Goal: Task Accomplishment & Management: Manage account settings

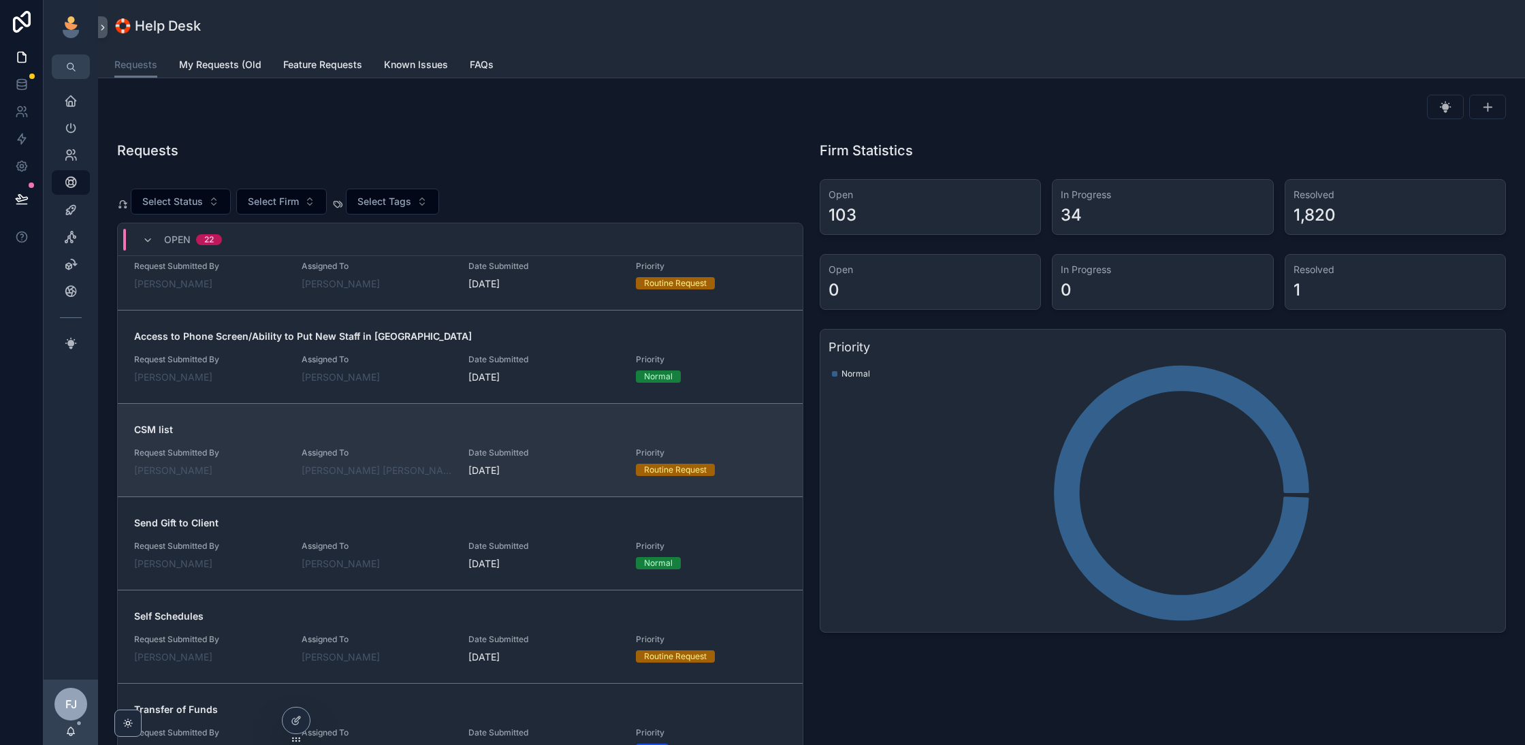
scroll to position [232, 0]
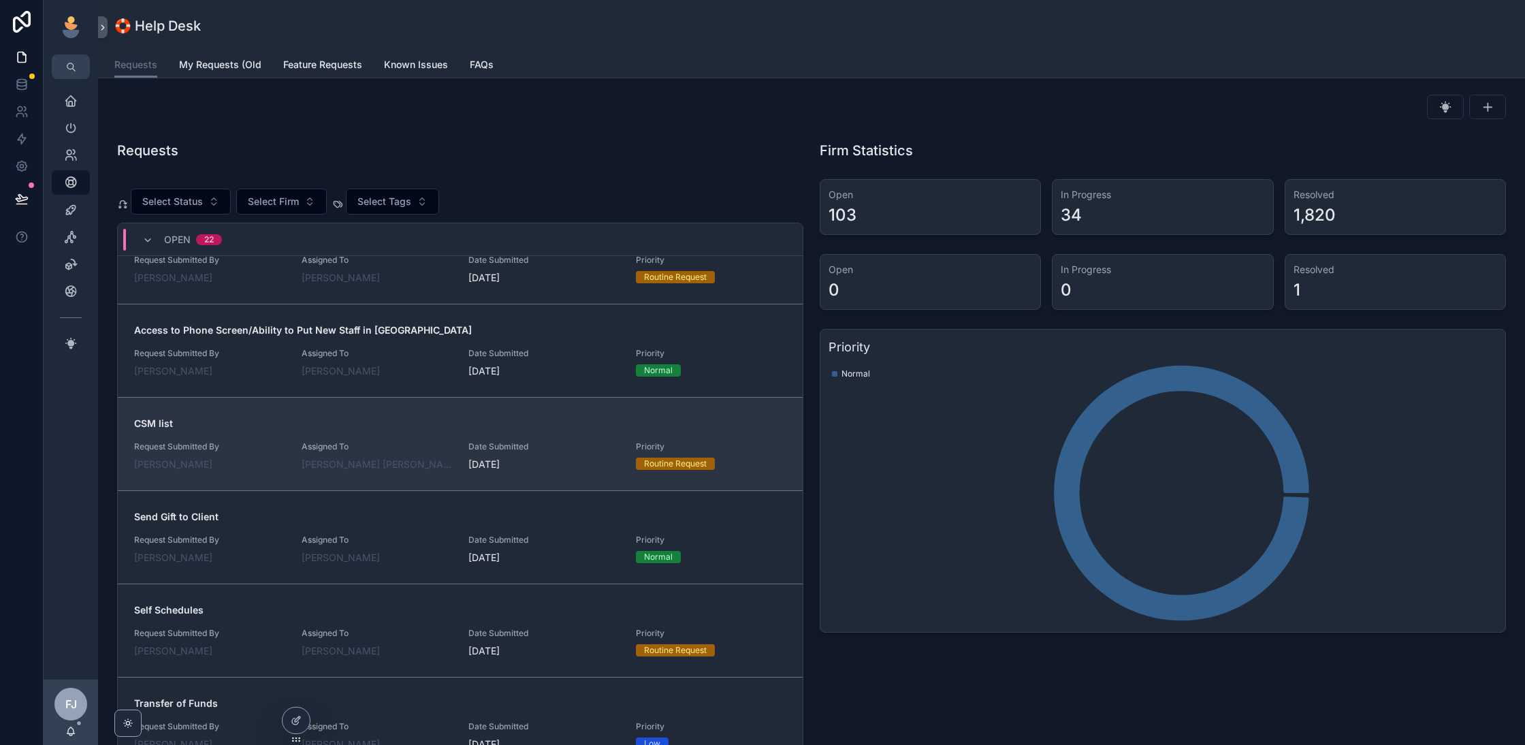
click at [436, 449] on div "Assigned To [PERSON_NAME] [PERSON_NAME]" at bounding box center [377, 456] width 151 height 30
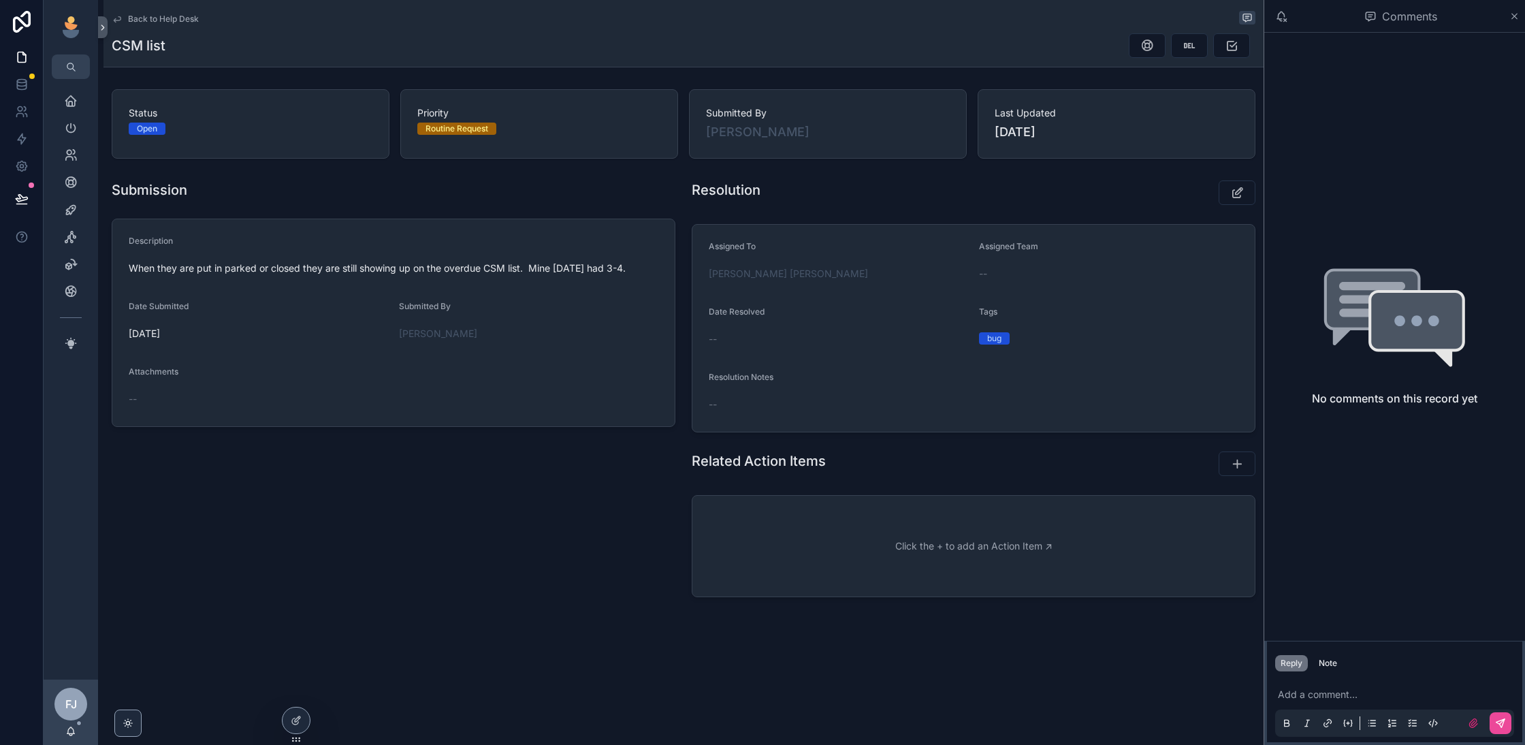
click at [1332, 696] on p "scrollable content" at bounding box center [1397, 694] width 239 height 14
click at [1231, 182] on button "scrollable content" at bounding box center [1236, 192] width 37 height 25
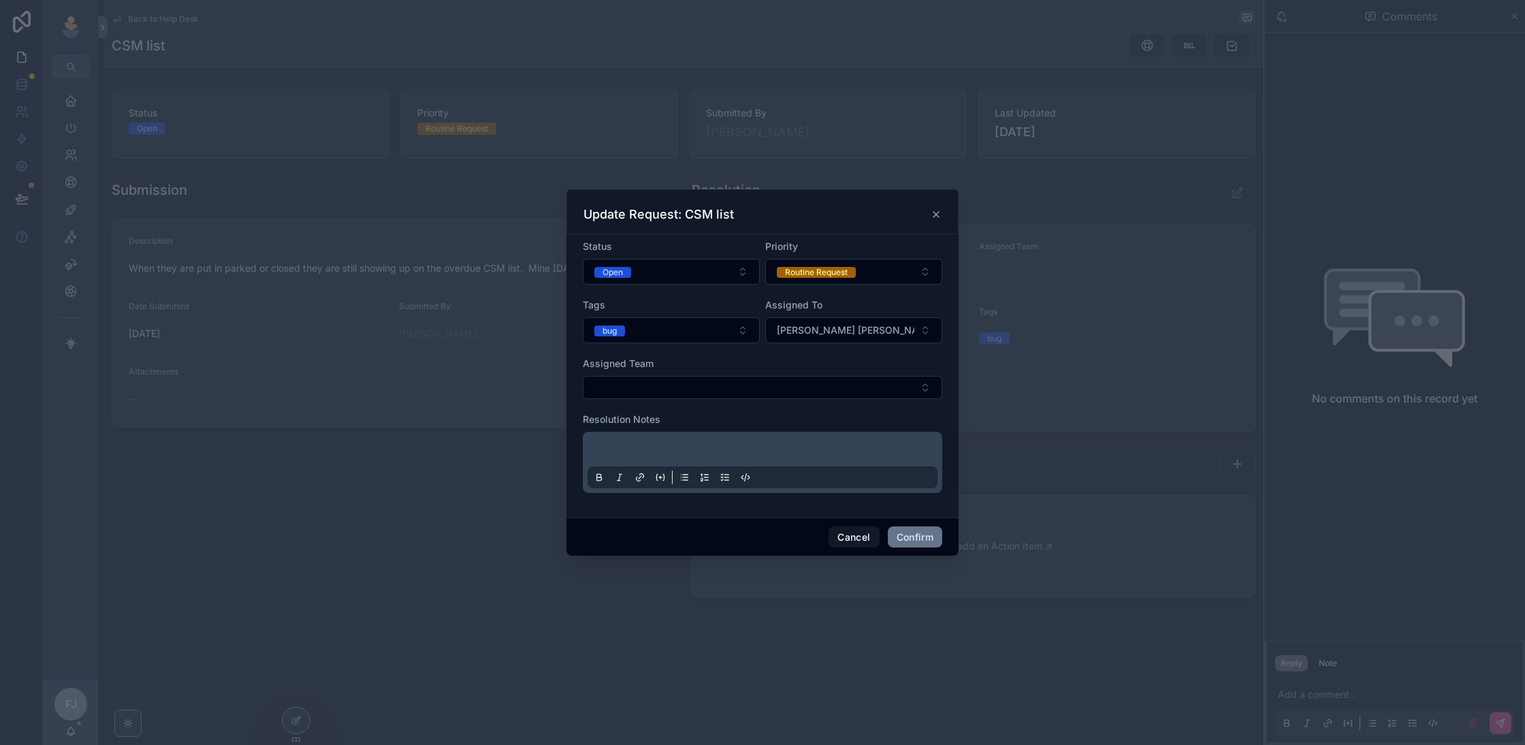
click at [743, 434] on div at bounding box center [762, 462] width 359 height 61
click at [724, 445] on p at bounding box center [765, 451] width 350 height 14
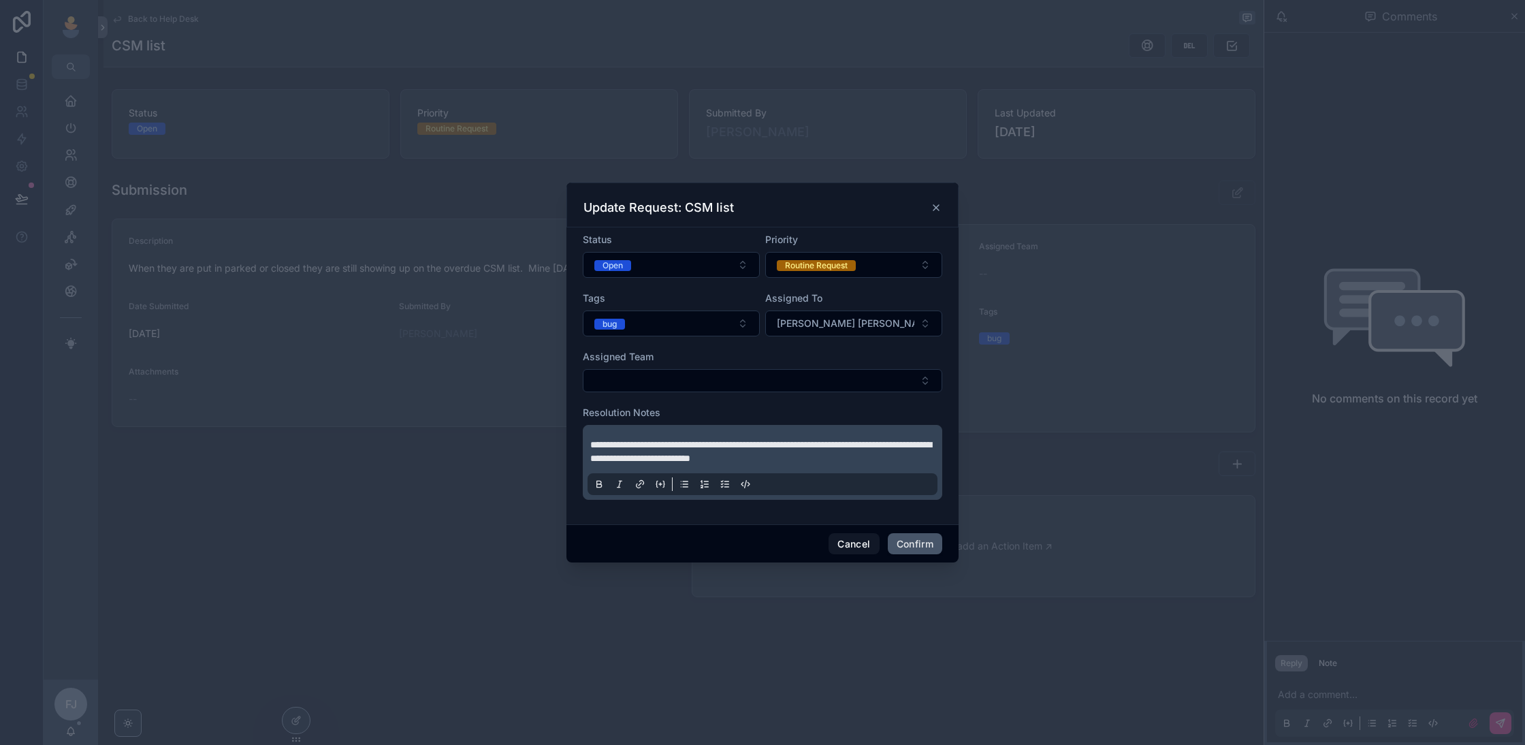
click at [914, 548] on button "Confirm" at bounding box center [915, 544] width 54 height 22
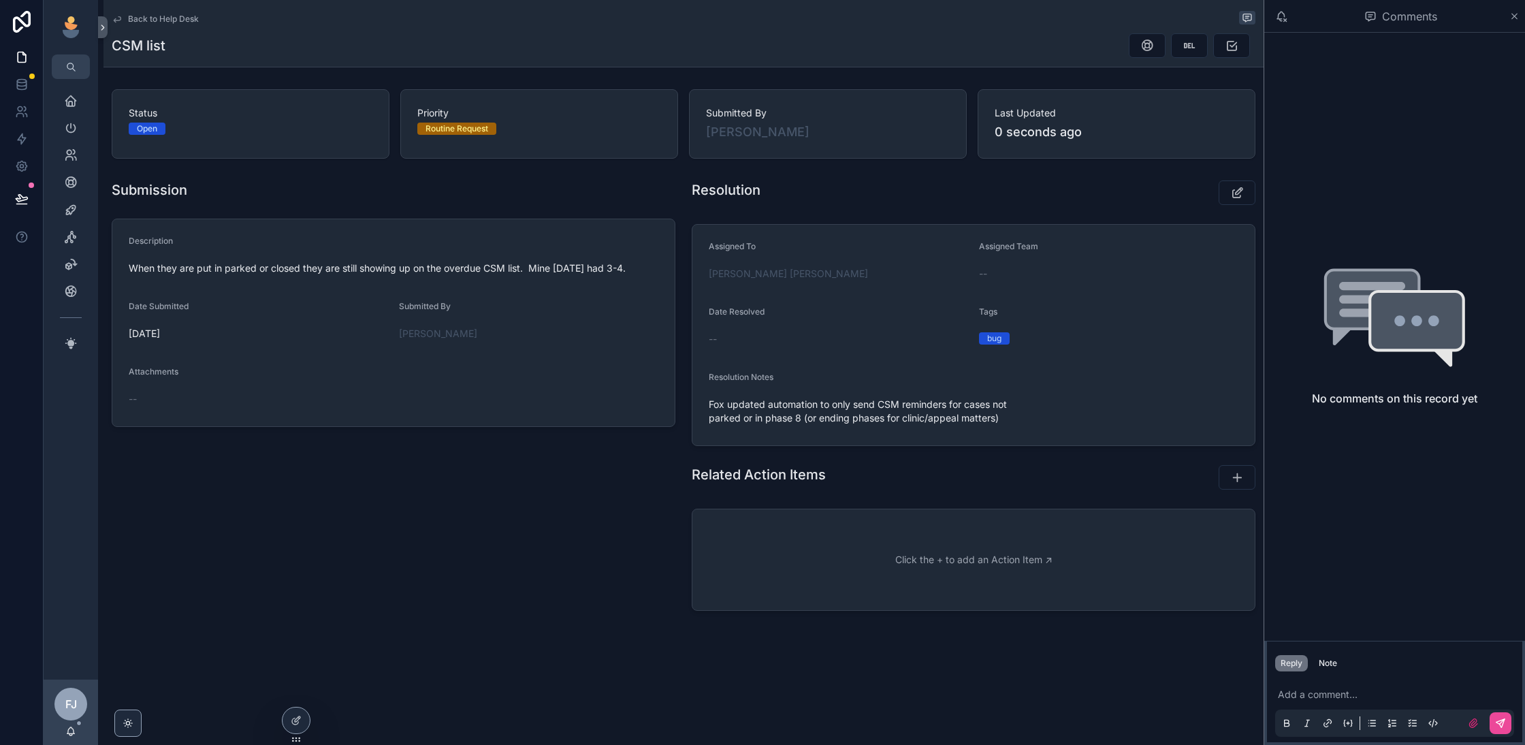
click at [1227, 207] on div "scrollable content" at bounding box center [1193, 192] width 139 height 35
click at [1232, 201] on button "scrollable content" at bounding box center [1236, 192] width 37 height 25
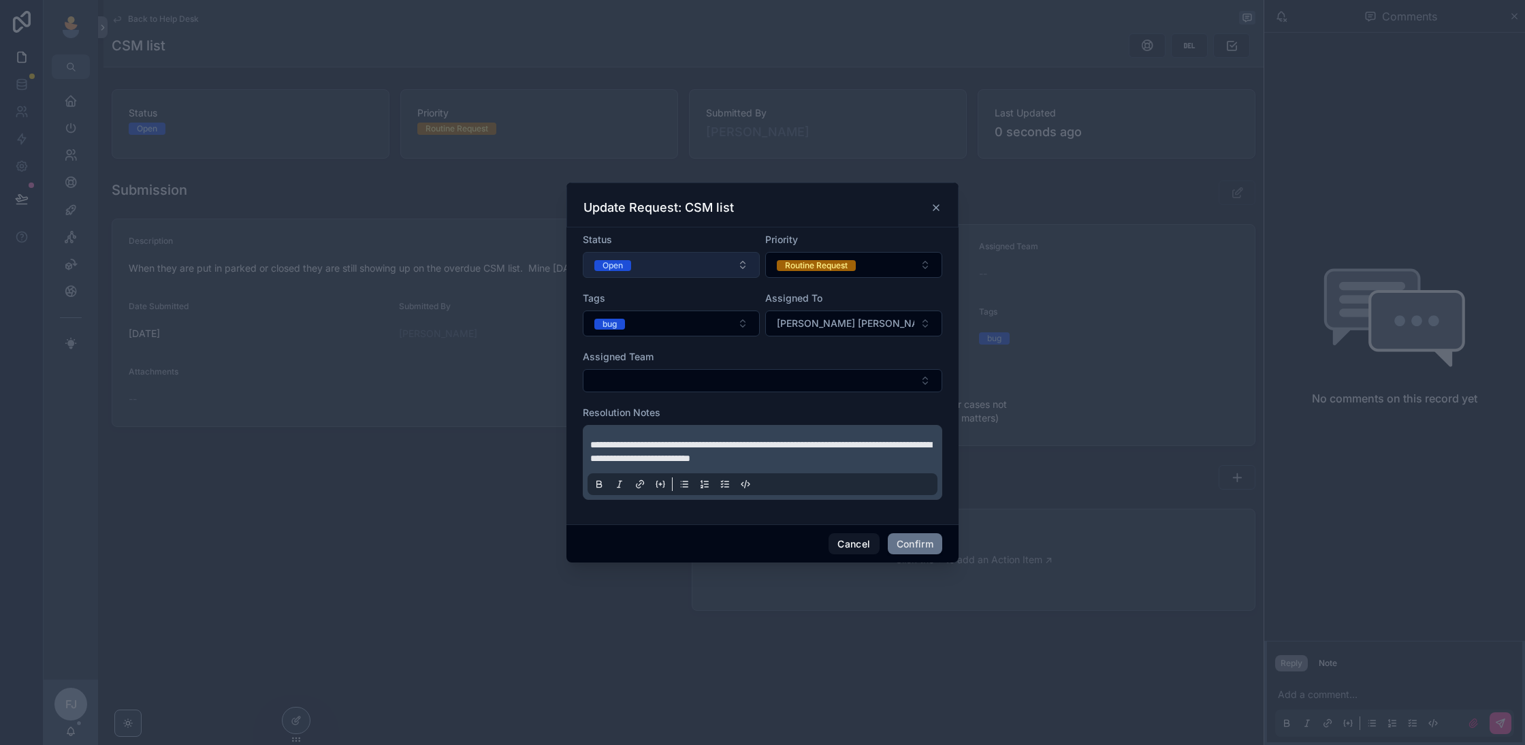
click at [660, 261] on button "Open" at bounding box center [671, 265] width 177 height 26
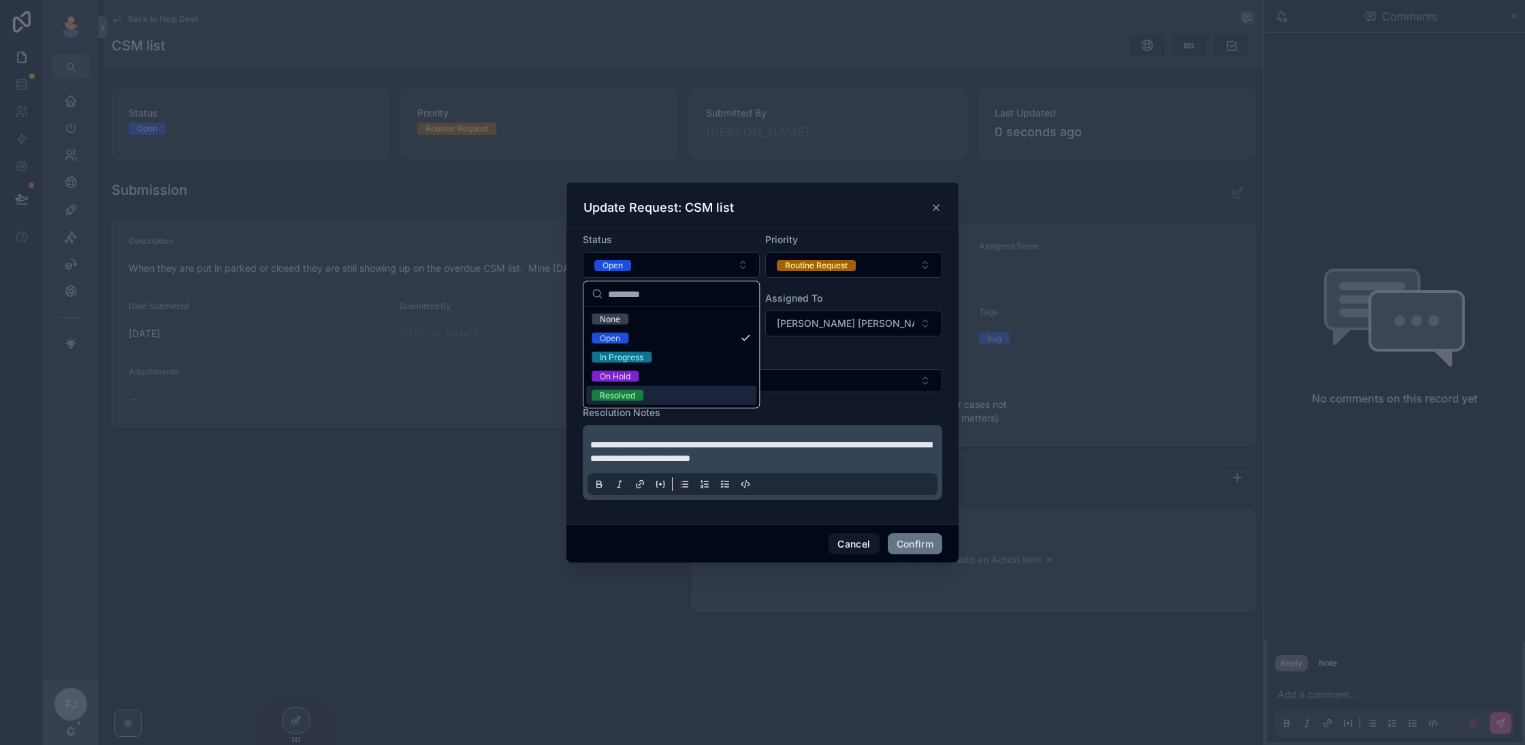
click at [668, 398] on div "Resolved" at bounding box center [671, 395] width 170 height 19
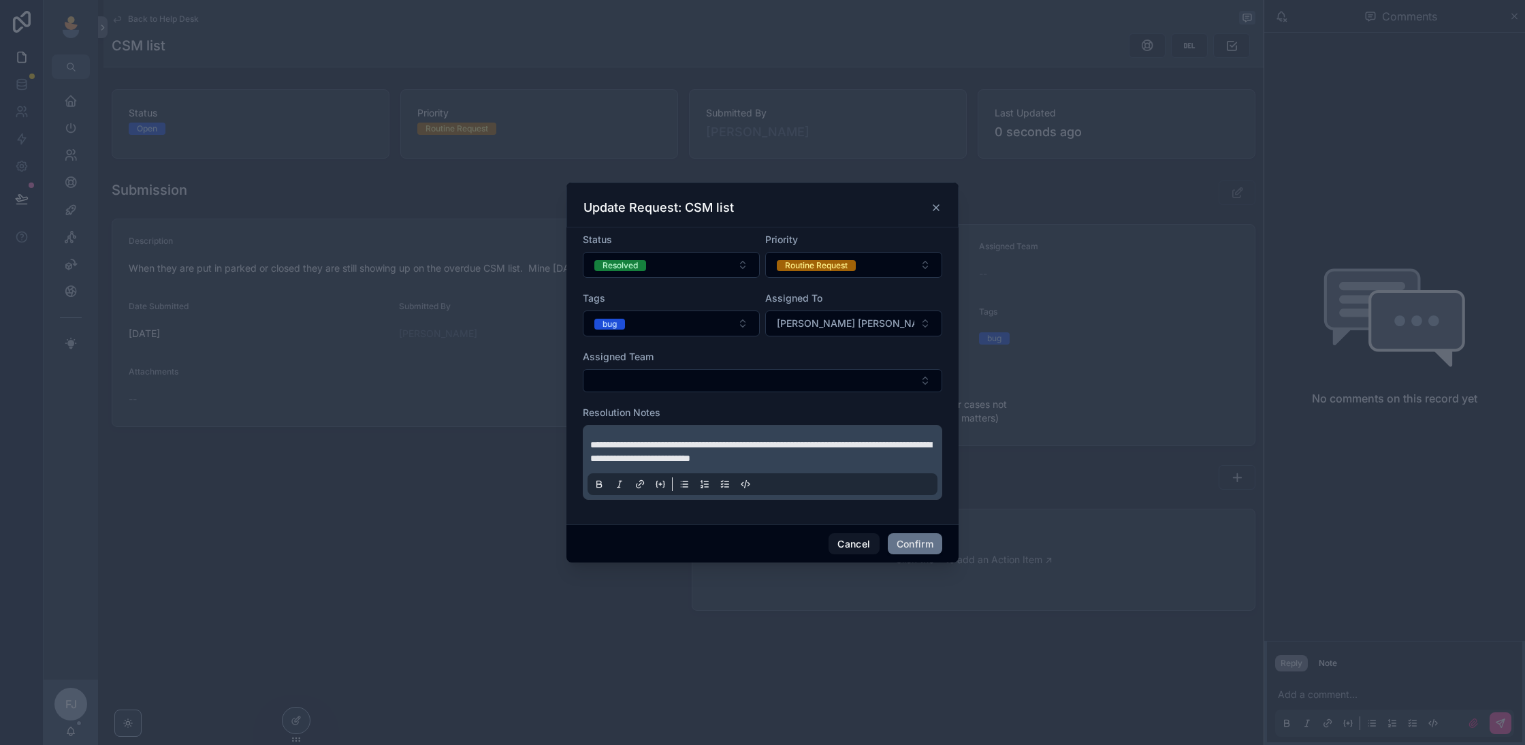
click at [896, 553] on div "Cancel Confirm" at bounding box center [762, 543] width 392 height 39
click at [911, 542] on button "Confirm" at bounding box center [915, 544] width 54 height 22
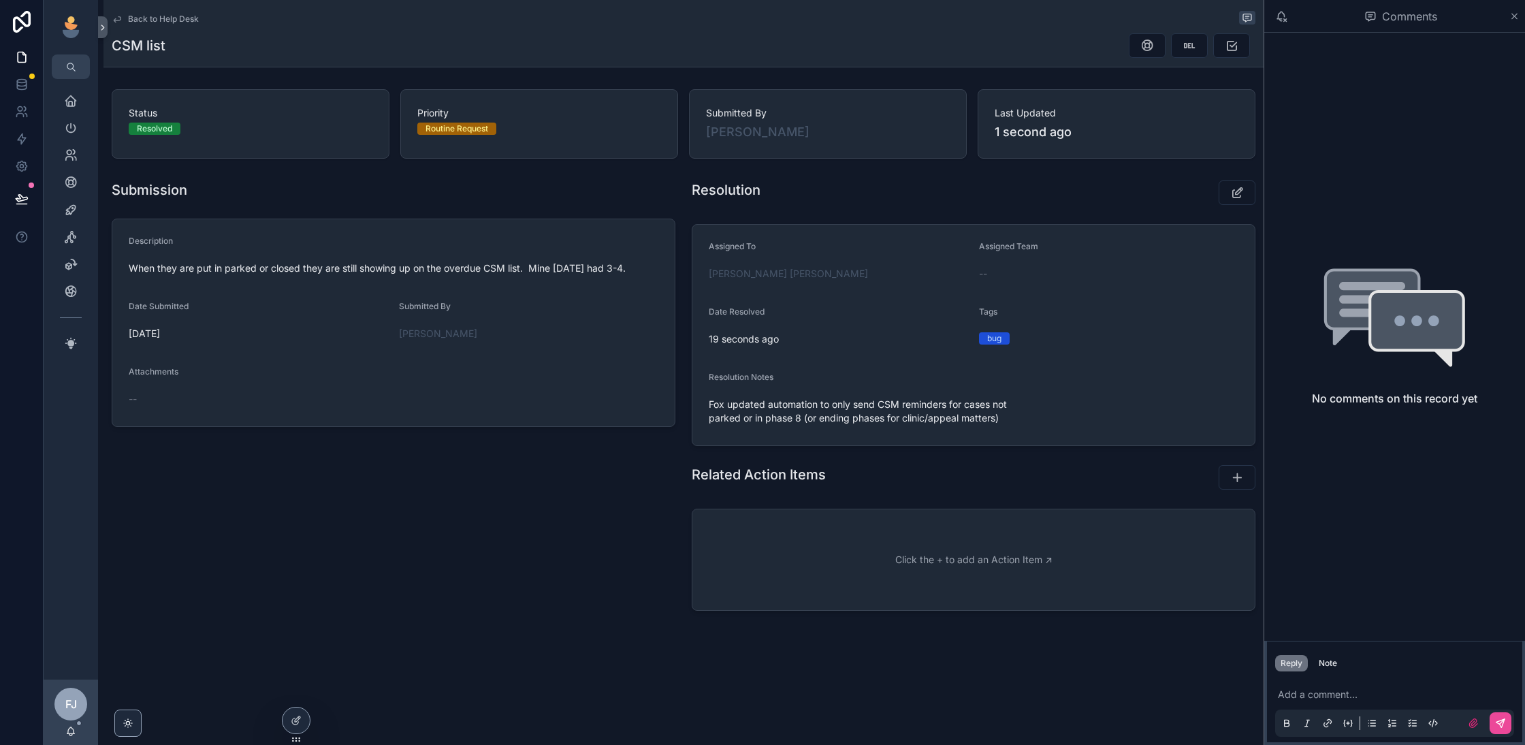
click at [159, 20] on span "Back to Help Desk" at bounding box center [163, 19] width 71 height 11
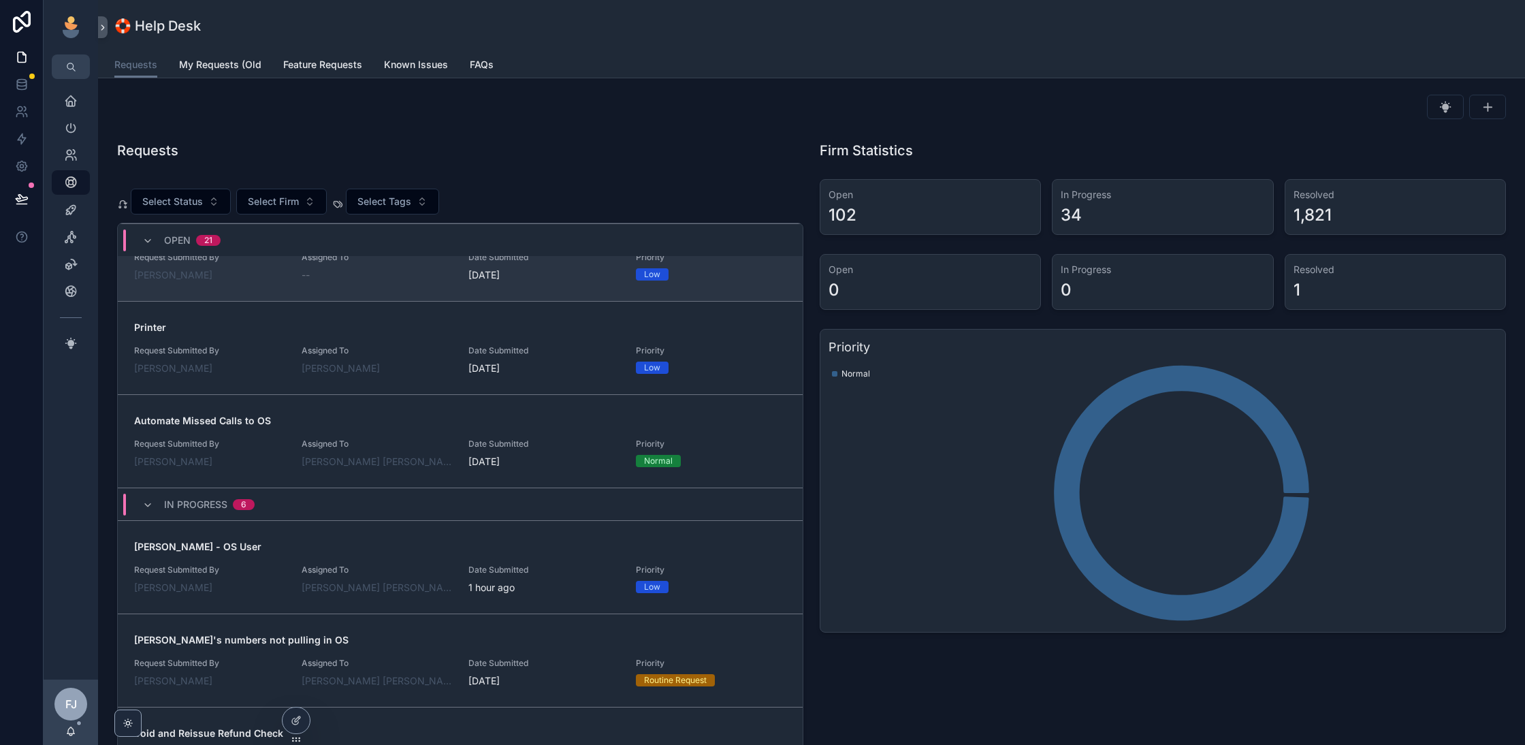
scroll to position [1663, 0]
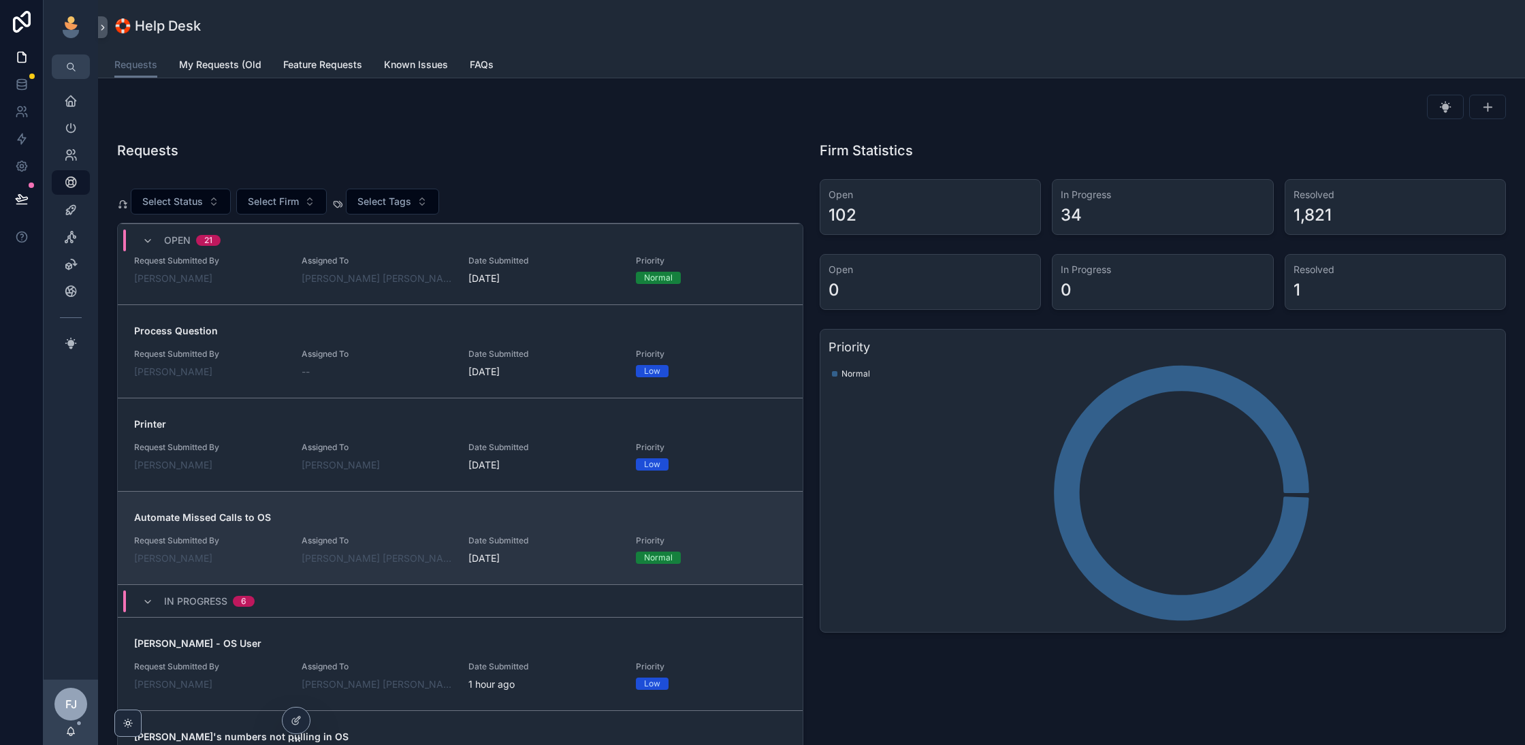
click at [410, 551] on div "[PERSON_NAME] [PERSON_NAME]" at bounding box center [377, 558] width 151 height 14
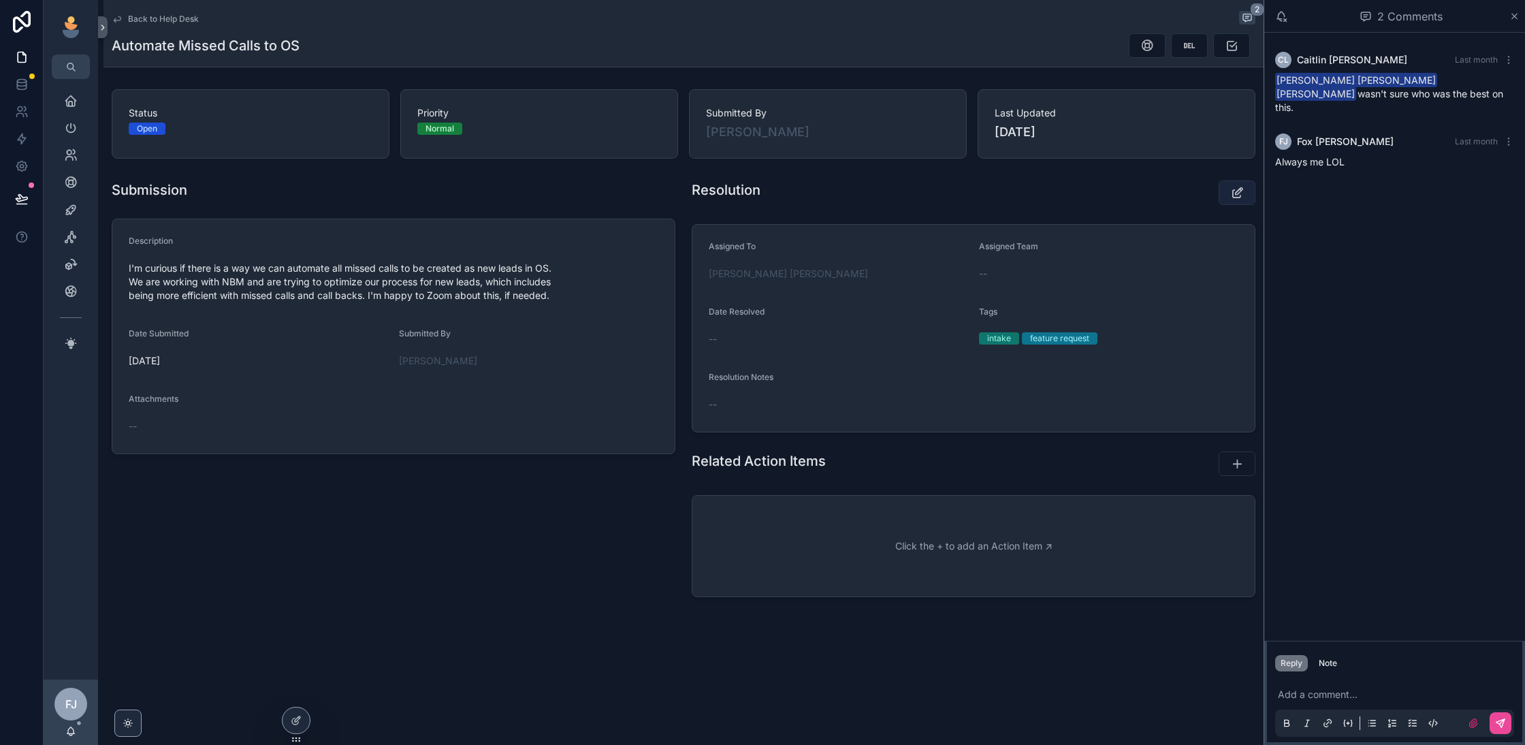
click at [1233, 193] on icon "scrollable content" at bounding box center [1237, 193] width 14 height 14
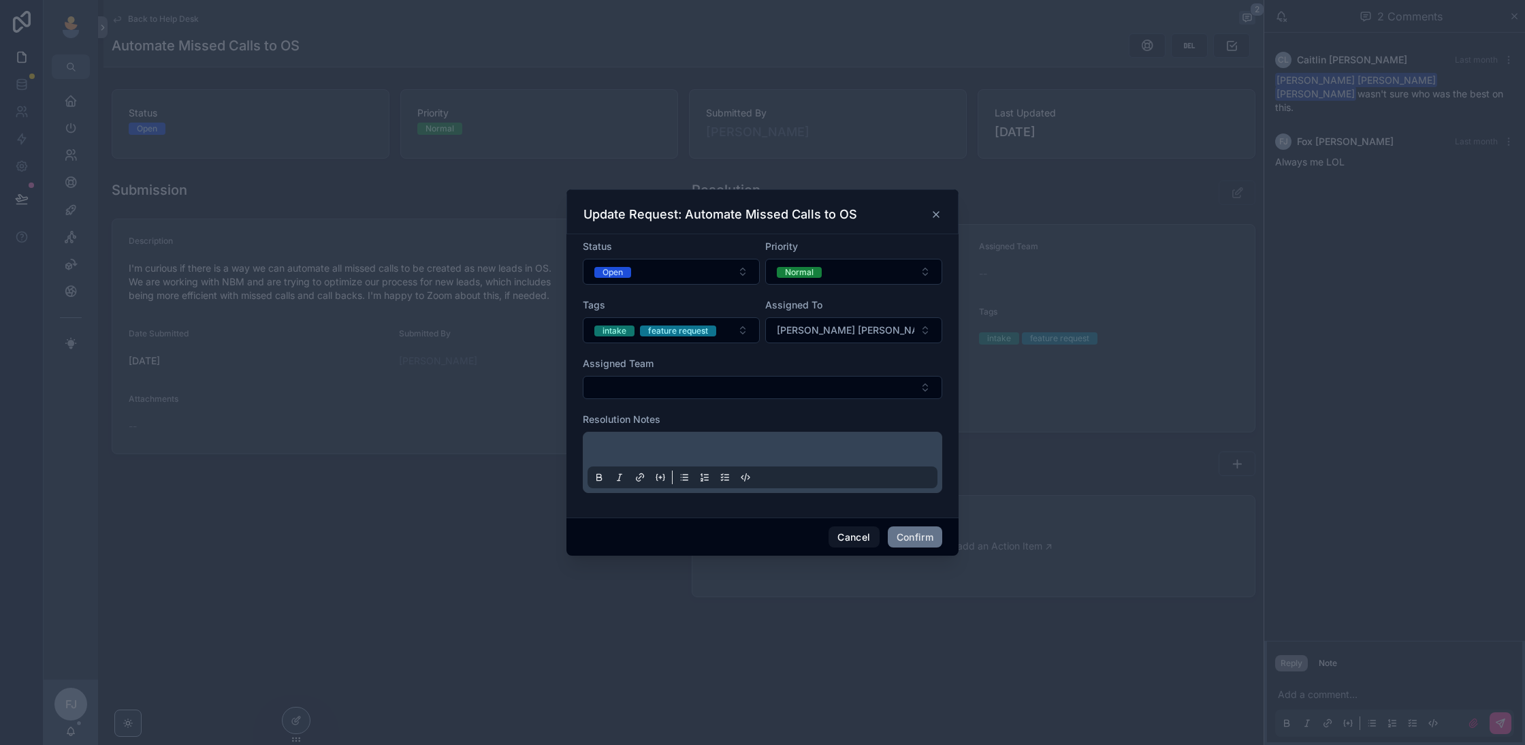
click at [717, 259] on div "Status Open" at bounding box center [671, 262] width 177 height 45
click at [717, 265] on button "Open" at bounding box center [671, 272] width 177 height 26
click at [673, 385] on div "On Hold" at bounding box center [671, 383] width 170 height 19
click at [911, 523] on div "Cancel Confirm" at bounding box center [762, 536] width 392 height 39
click at [911, 535] on button "Confirm" at bounding box center [915, 537] width 54 height 22
